Goal: Task Accomplishment & Management: Manage account settings

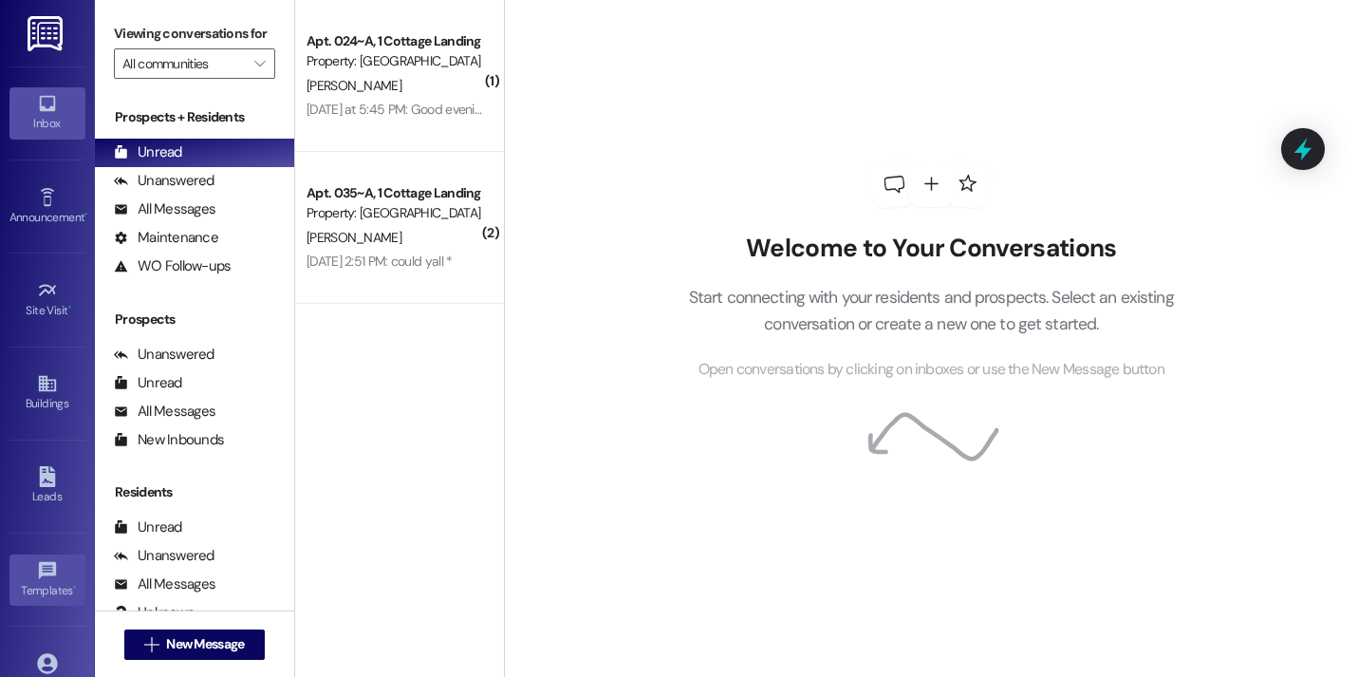
scroll to position [136, 0]
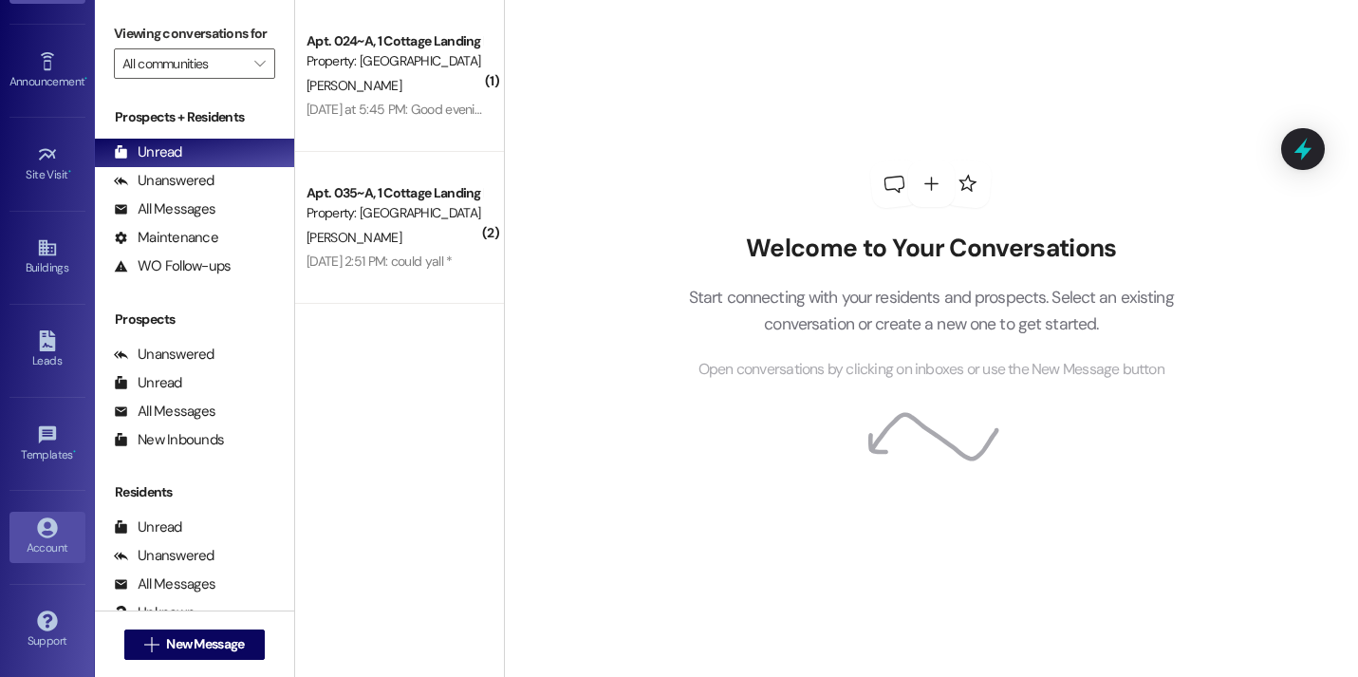
click at [56, 544] on div "Account" at bounding box center [47, 547] width 95 height 19
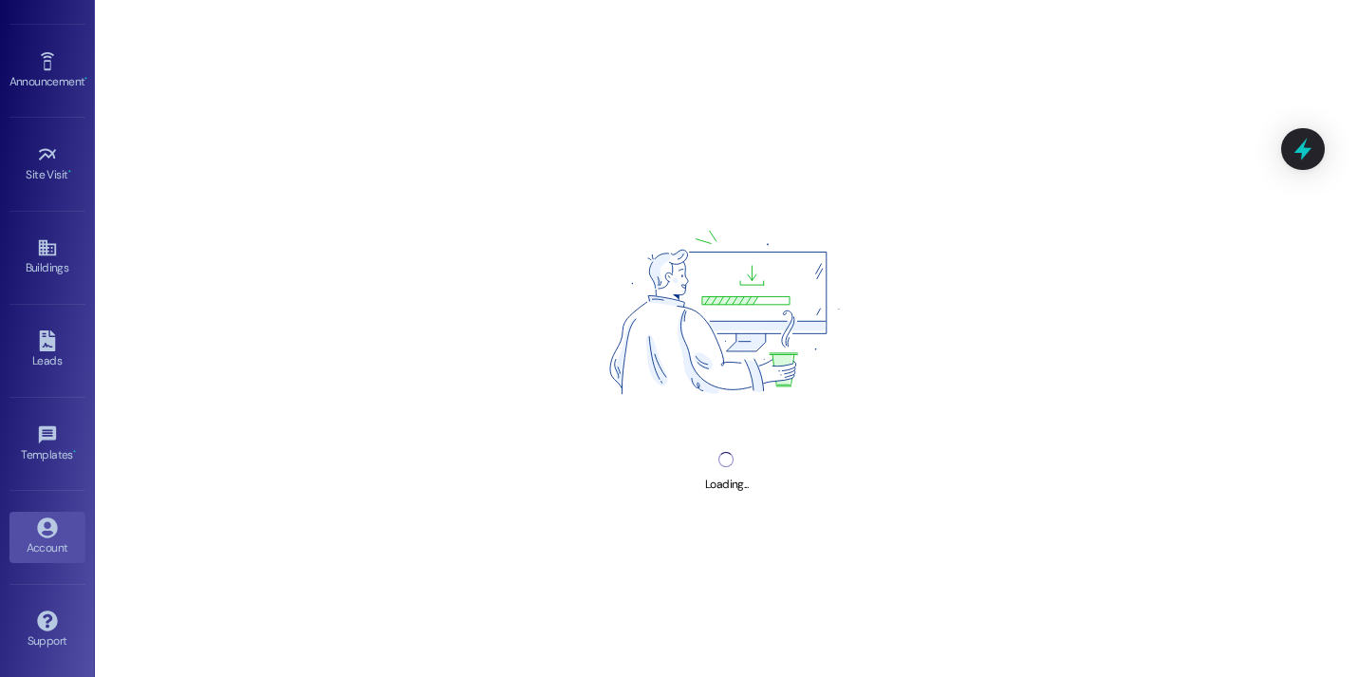
click at [56, 544] on div "Account" at bounding box center [47, 547] width 95 height 19
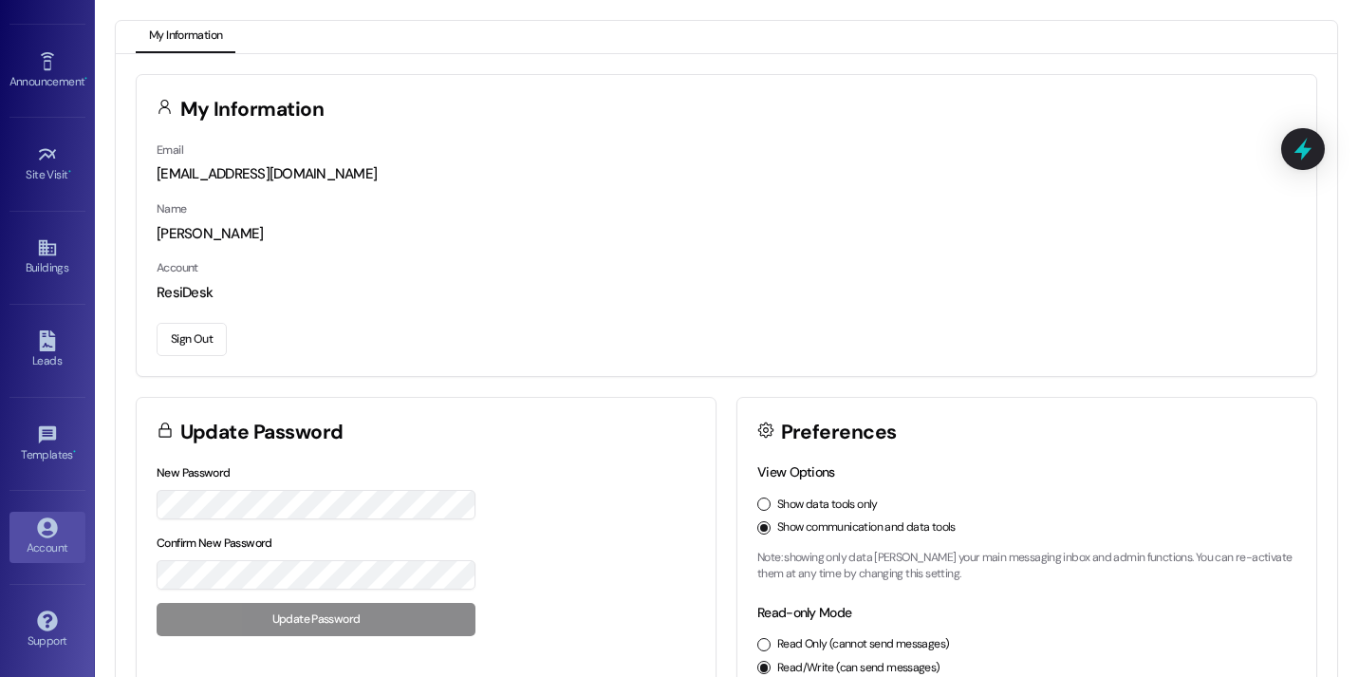
click at [198, 338] on button "Sign Out" at bounding box center [192, 339] width 70 height 33
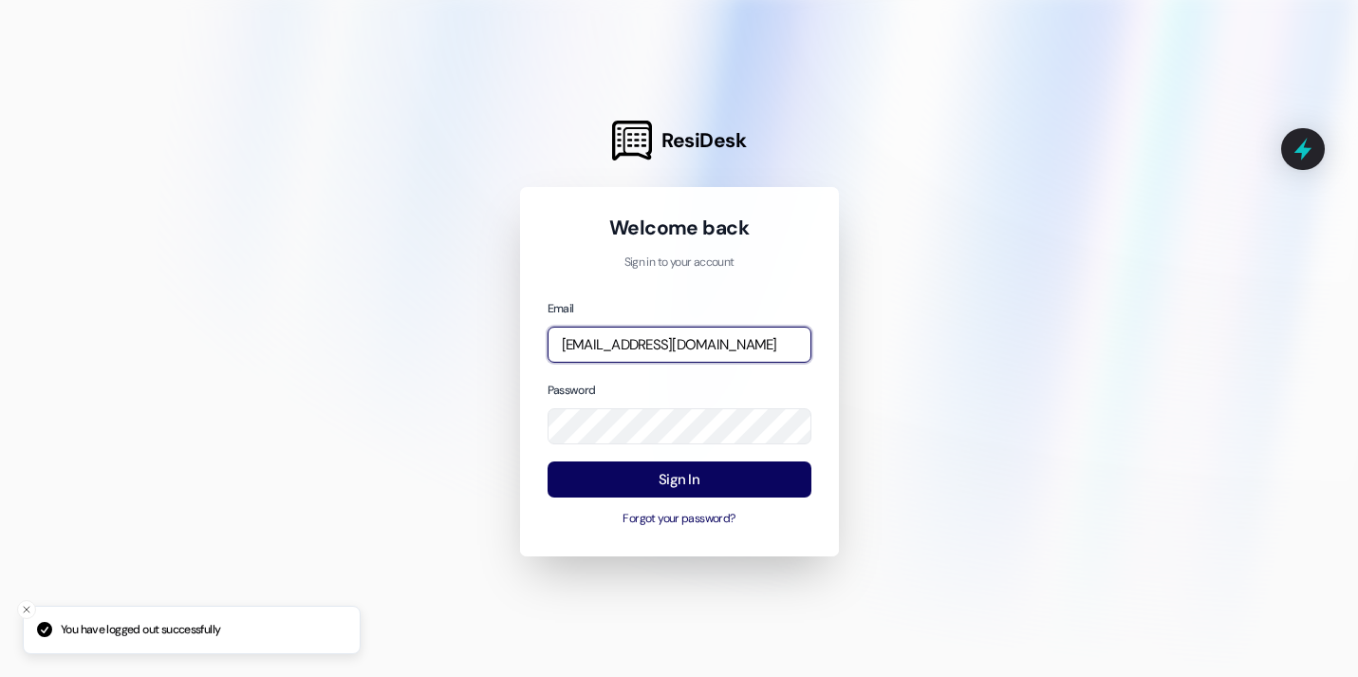
click at [599, 351] on input "[EMAIL_ADDRESS][DOMAIN_NAME]" at bounding box center [680, 345] width 264 height 37
type input "[EMAIL_ADDRESS][DOMAIN_NAME]"
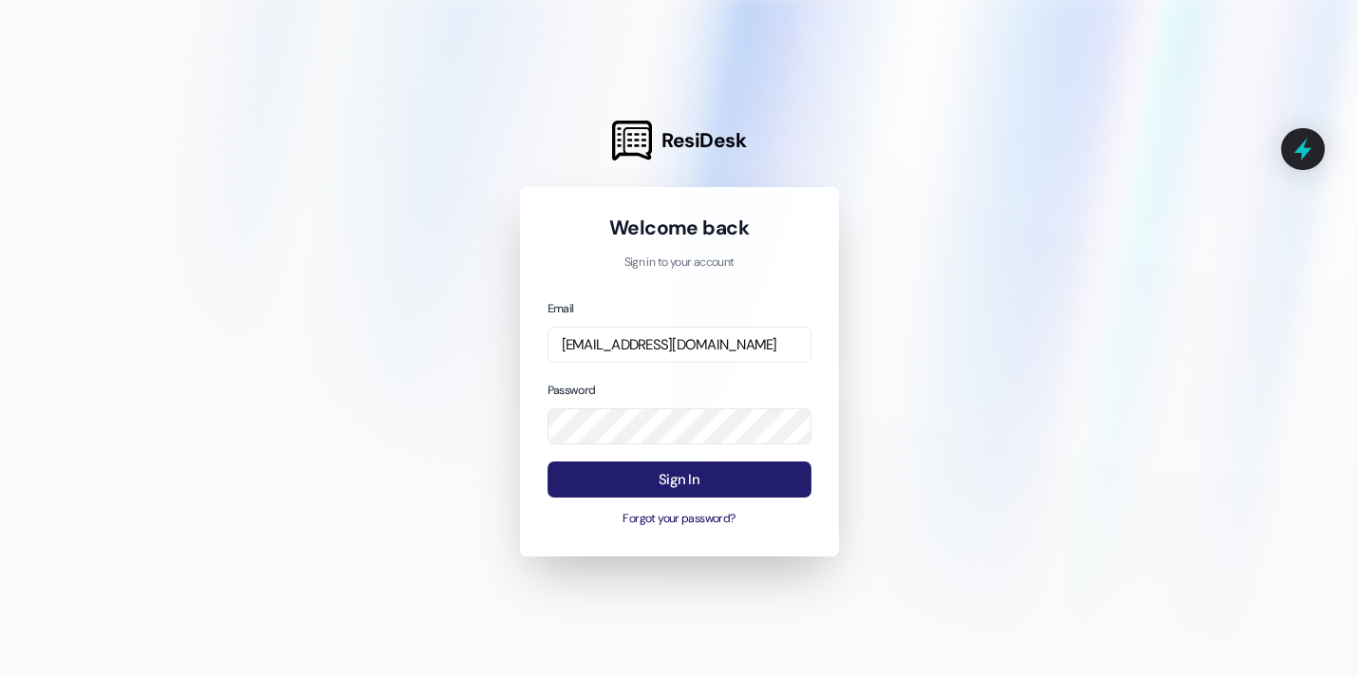
click at [649, 489] on button "Sign In" at bounding box center [680, 479] width 264 height 37
